Goal: Task Accomplishment & Management: Manage account settings

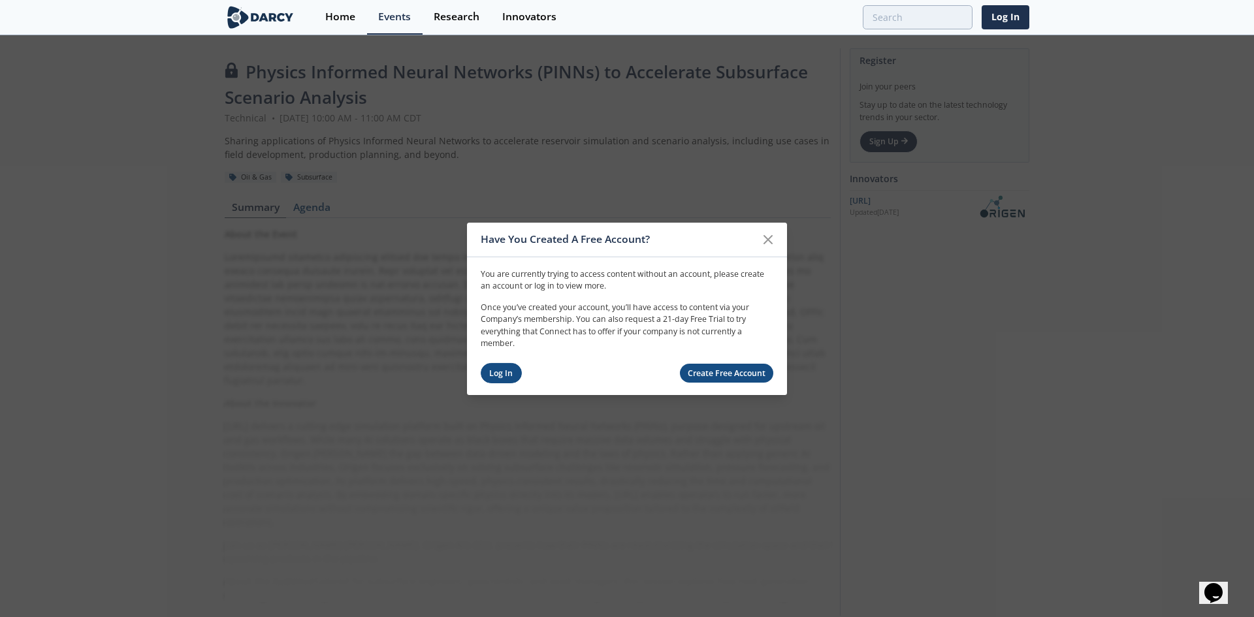
click at [504, 368] on link "Log In" at bounding box center [501, 373] width 41 height 20
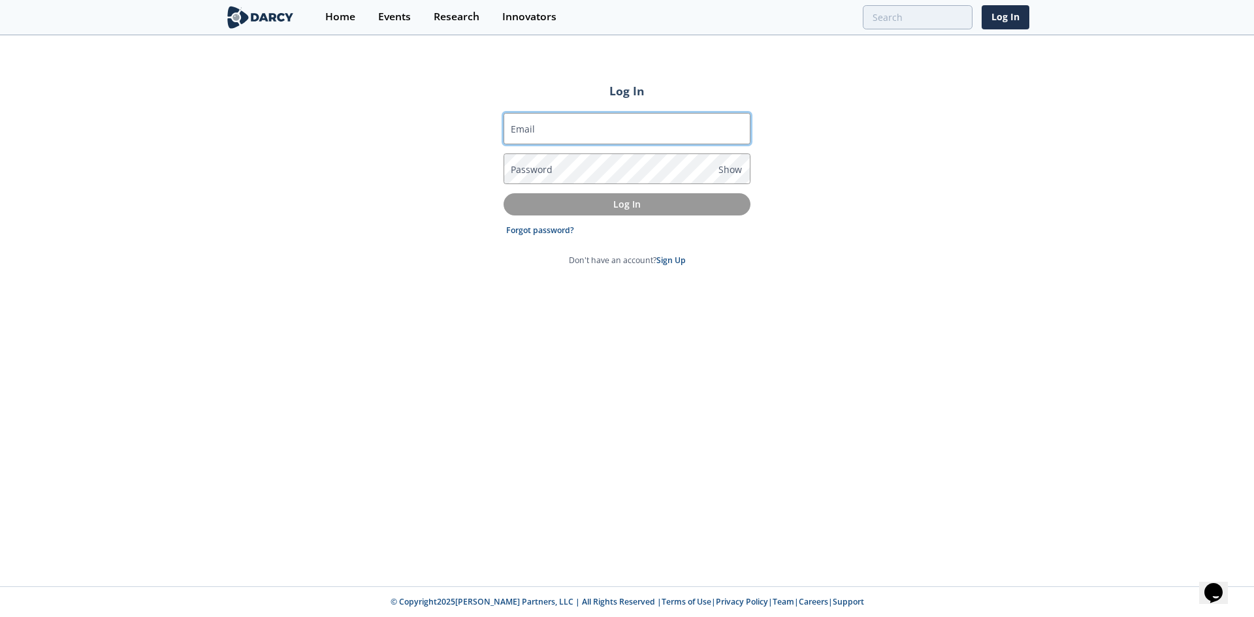
click at [611, 132] on input "Email" at bounding box center [627, 128] width 247 height 31
drag, startPoint x: 860, startPoint y: 147, endPoint x: 777, endPoint y: 140, distance: 83.2
click at [860, 147] on div "Log In Email Password Show Log In Forgot password? Don't have an account? Sign …" at bounding box center [627, 312] width 1254 height 550
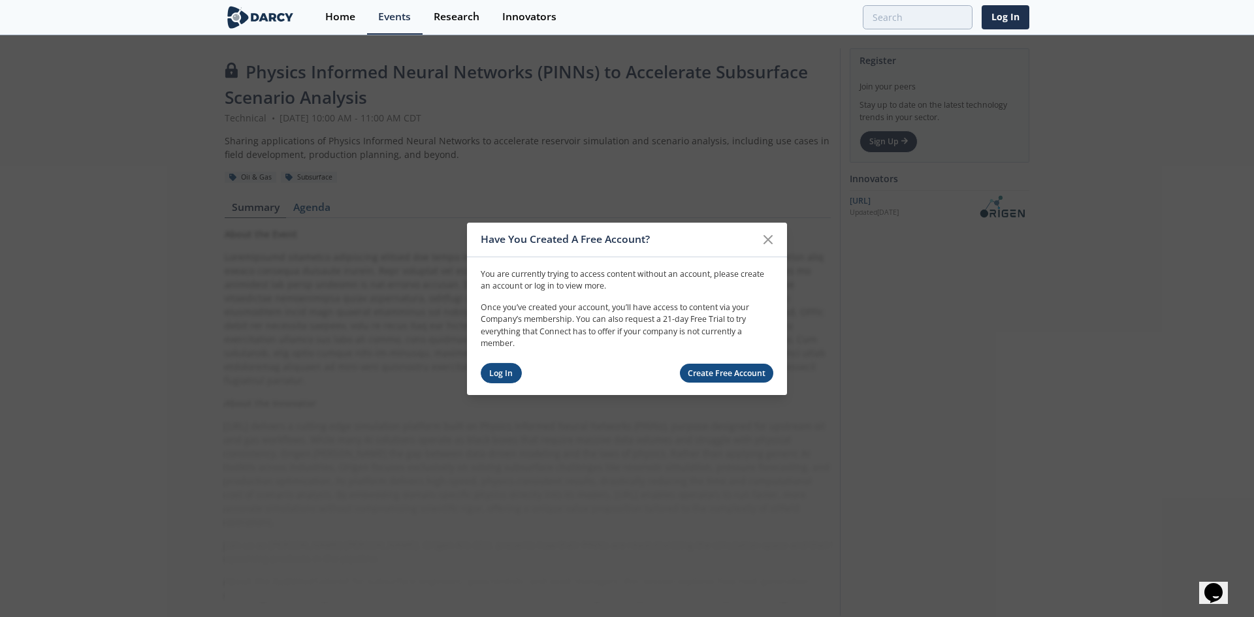
click at [505, 374] on link "Log In" at bounding box center [501, 373] width 41 height 20
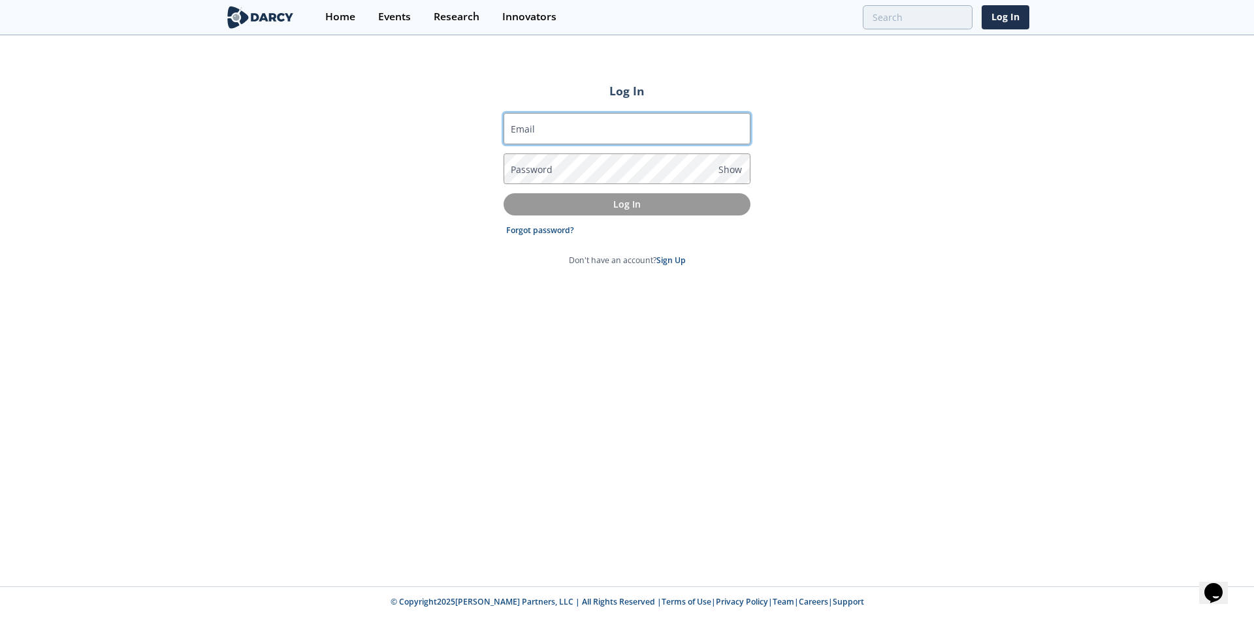
click at [573, 129] on input "Email" at bounding box center [627, 128] width 247 height 31
type input "[EMAIL_ADDRESS][DOMAIN_NAME]"
click at [560, 226] on link "Forgot password?" at bounding box center [540, 231] width 68 height 12
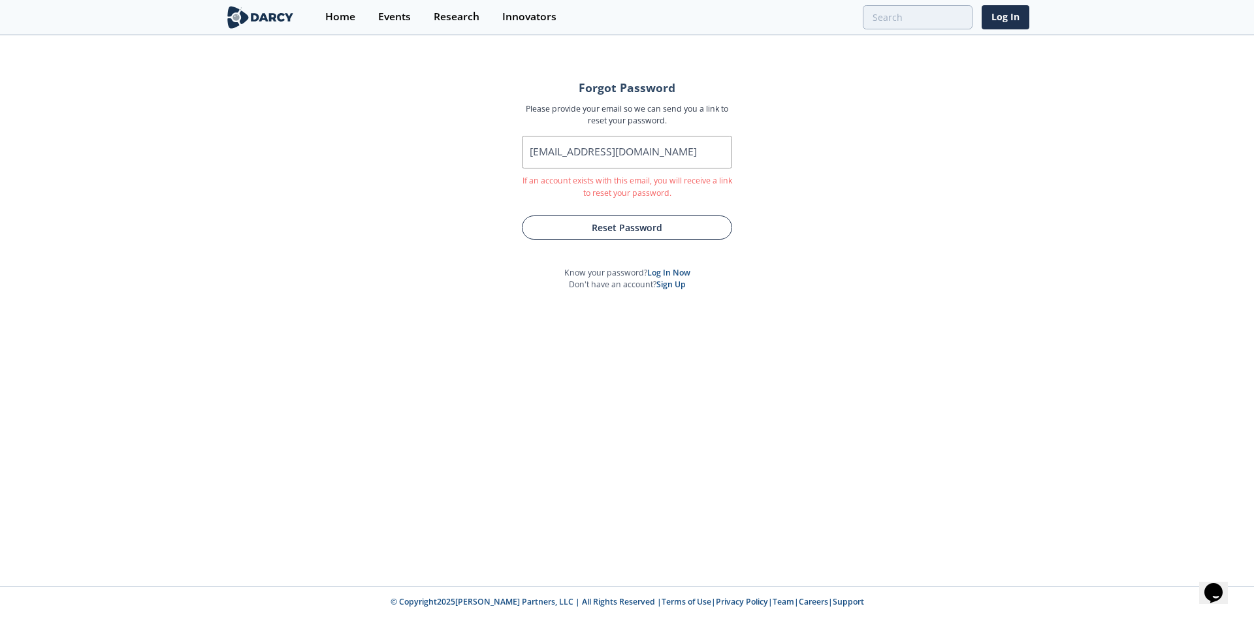
click at [632, 225] on button "Reset Password" at bounding box center [627, 228] width 210 height 24
